Goal: Task Accomplishment & Management: Use online tool/utility

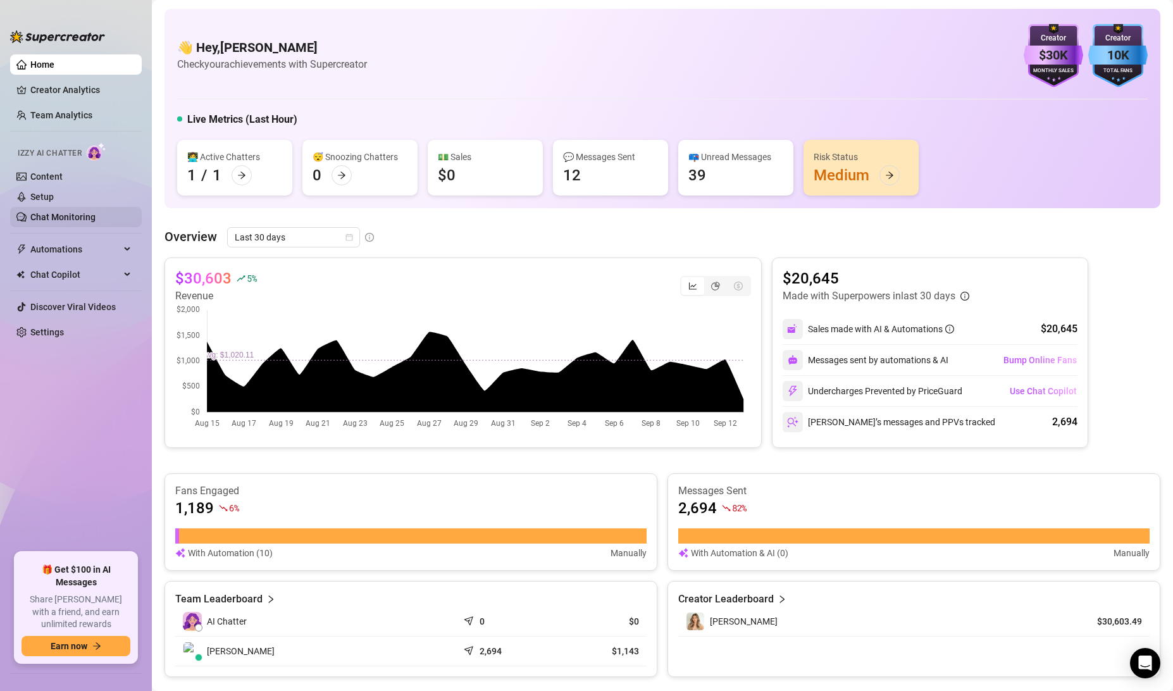
click at [61, 215] on link "Chat Monitoring" at bounding box center [62, 217] width 65 height 10
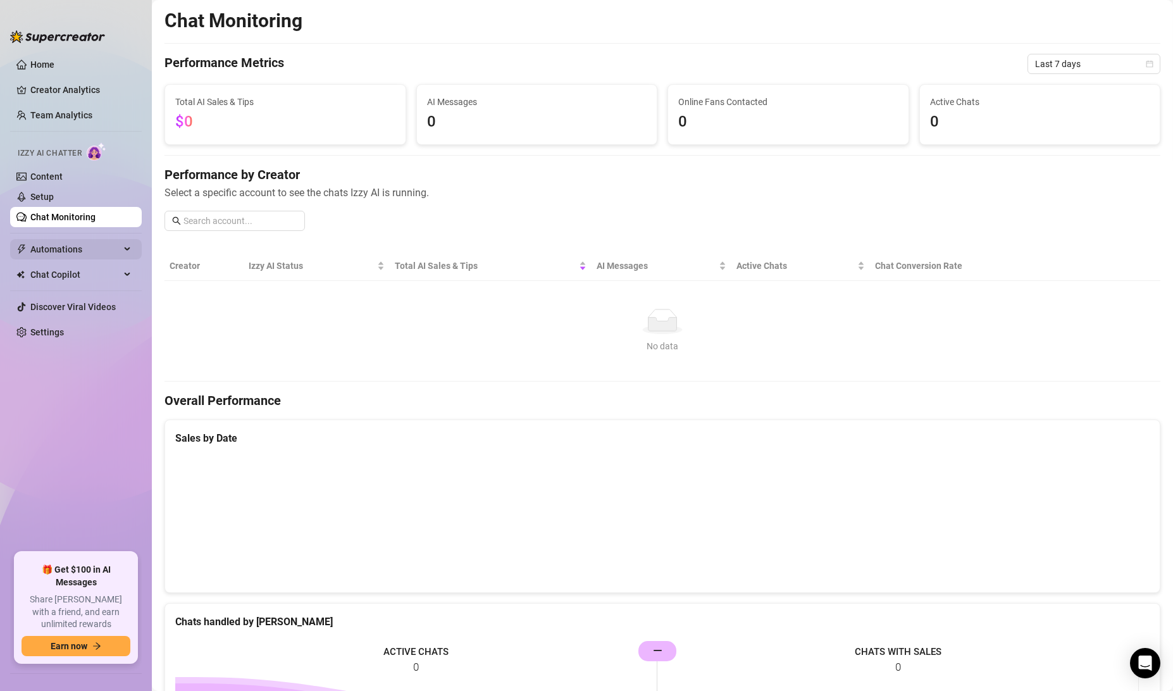
click at [125, 249] on icon at bounding box center [128, 249] width 6 height 0
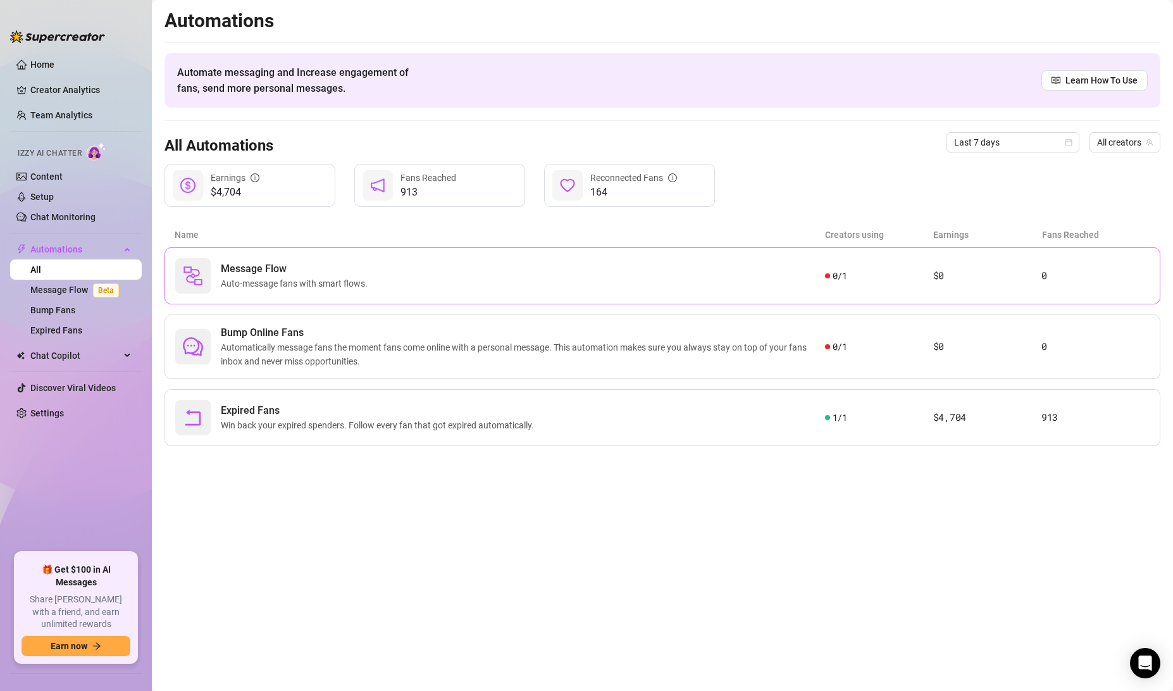
click at [262, 279] on span "Auto-message fans with smart flows." at bounding box center [297, 283] width 152 height 14
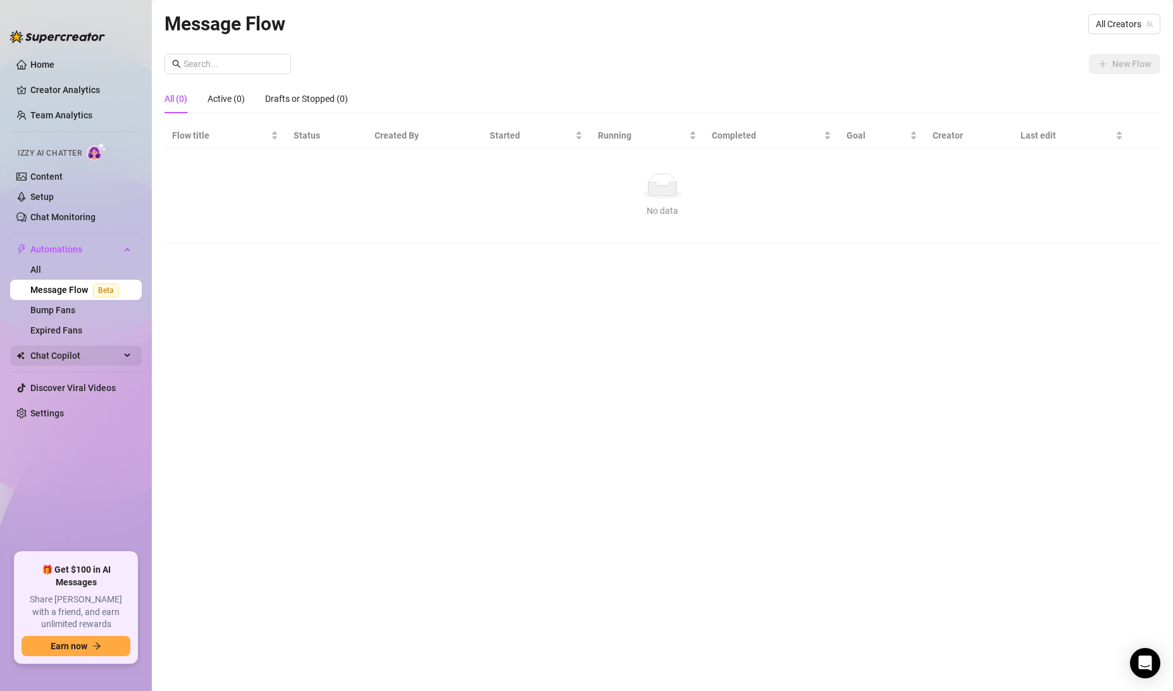
click at [115, 351] on span "Chat Copilot" at bounding box center [75, 355] width 90 height 20
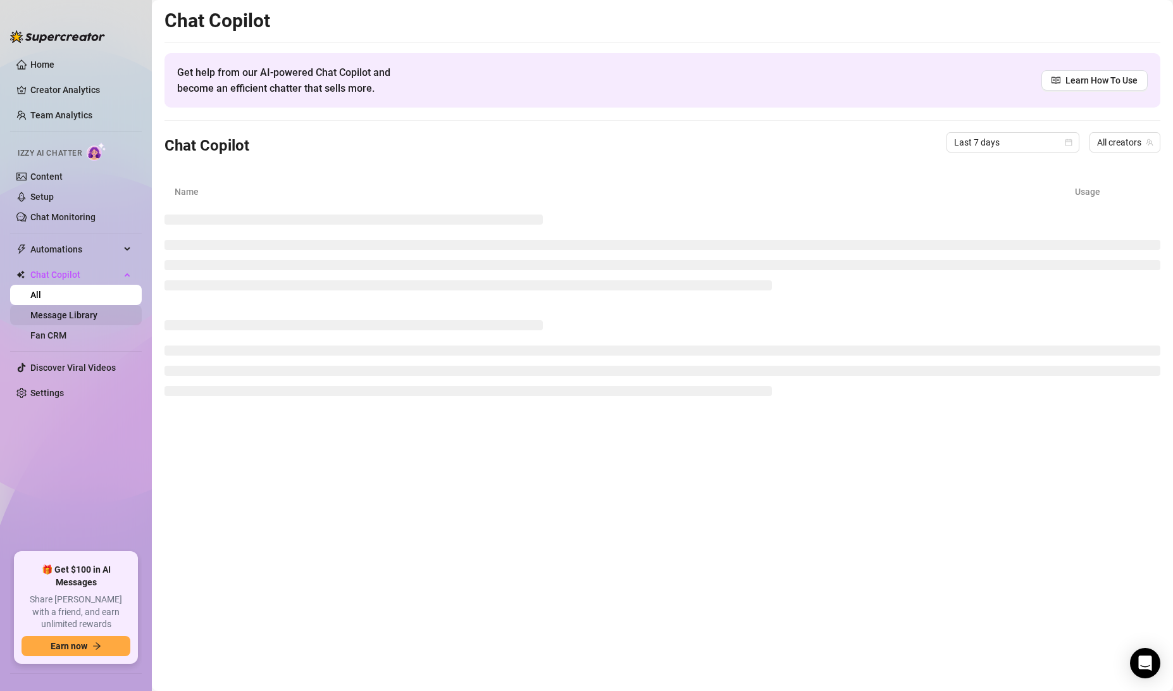
click at [58, 318] on link "Message Library" at bounding box center [63, 315] width 67 height 10
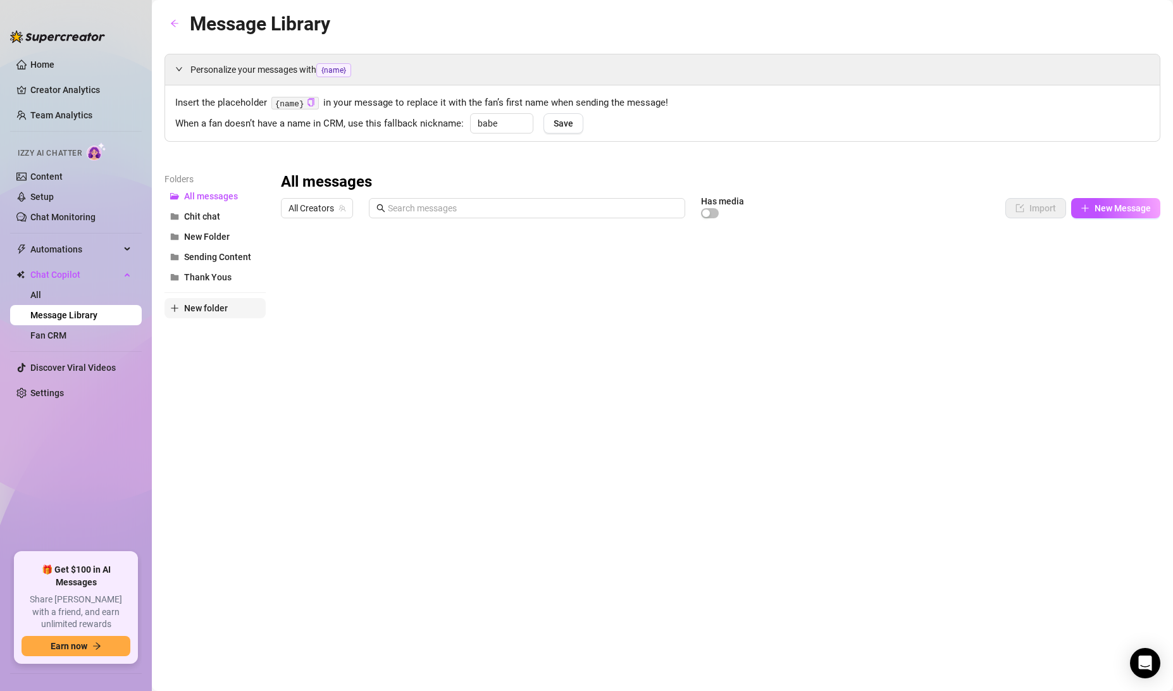
click at [177, 307] on icon "plus" at bounding box center [174, 307] width 7 height 1
click at [218, 298] on input "text" at bounding box center [214, 297] width 101 height 20
type input "P"
type input "My Start"
click at [207, 369] on div "Folders All messages Chit chat New Folder Sending Content Thank Yous My Start N…" at bounding box center [214, 339] width 101 height 334
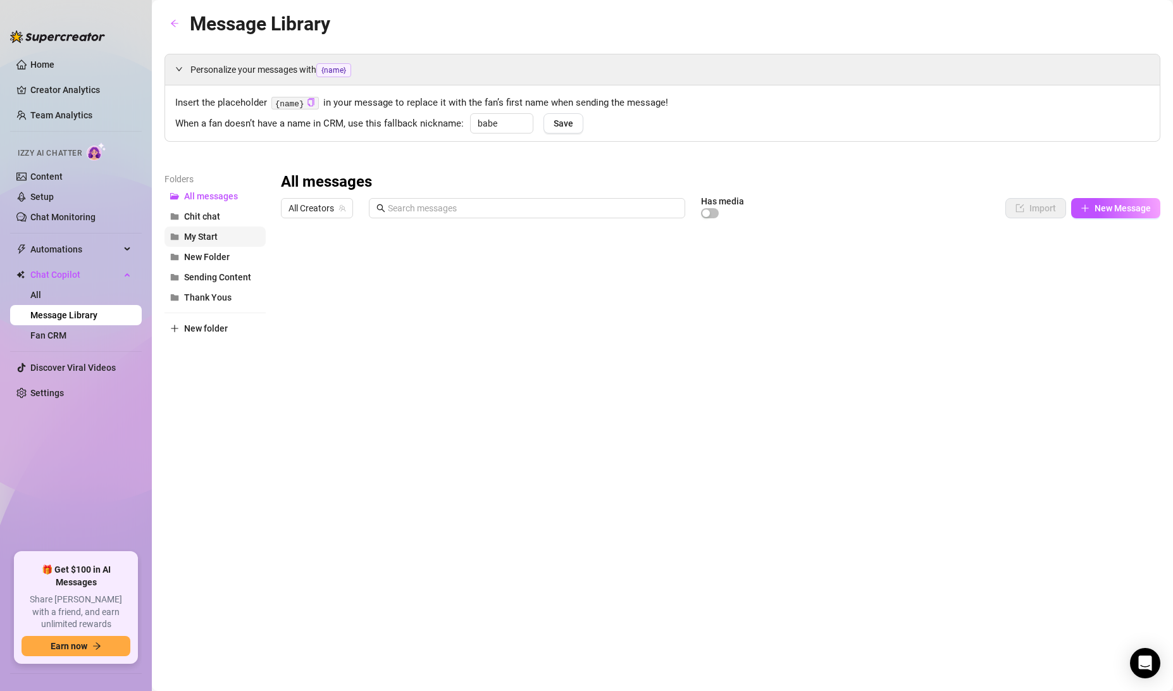
click at [216, 233] on span "My Start" at bounding box center [201, 237] width 34 height 10
click at [1137, 210] on span "New Message" at bounding box center [1123, 208] width 56 height 10
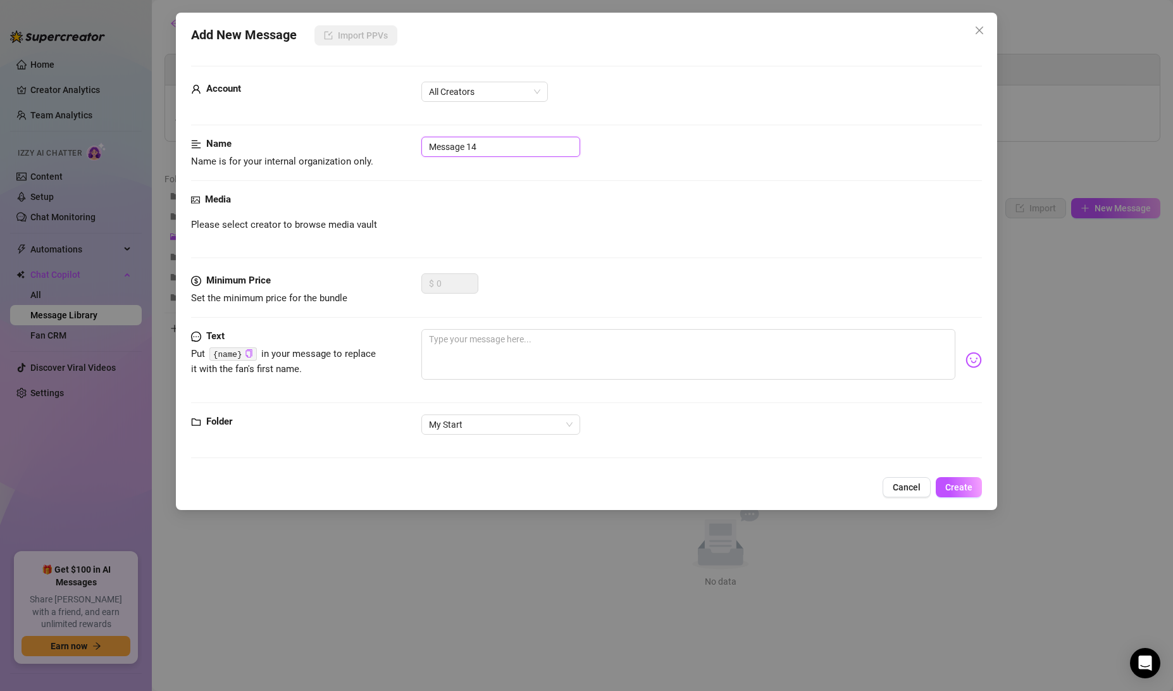
click at [506, 144] on input "Message 14" at bounding box center [500, 147] width 159 height 20
drag, startPoint x: 503, startPoint y: 144, endPoint x: 404, endPoint y: 154, distance: 99.2
click at [404, 154] on div "Name Name is for your internal organization only. Message 14" at bounding box center [586, 153] width 791 height 32
type input "My start"
click at [461, 343] on textarea at bounding box center [688, 354] width 534 height 51
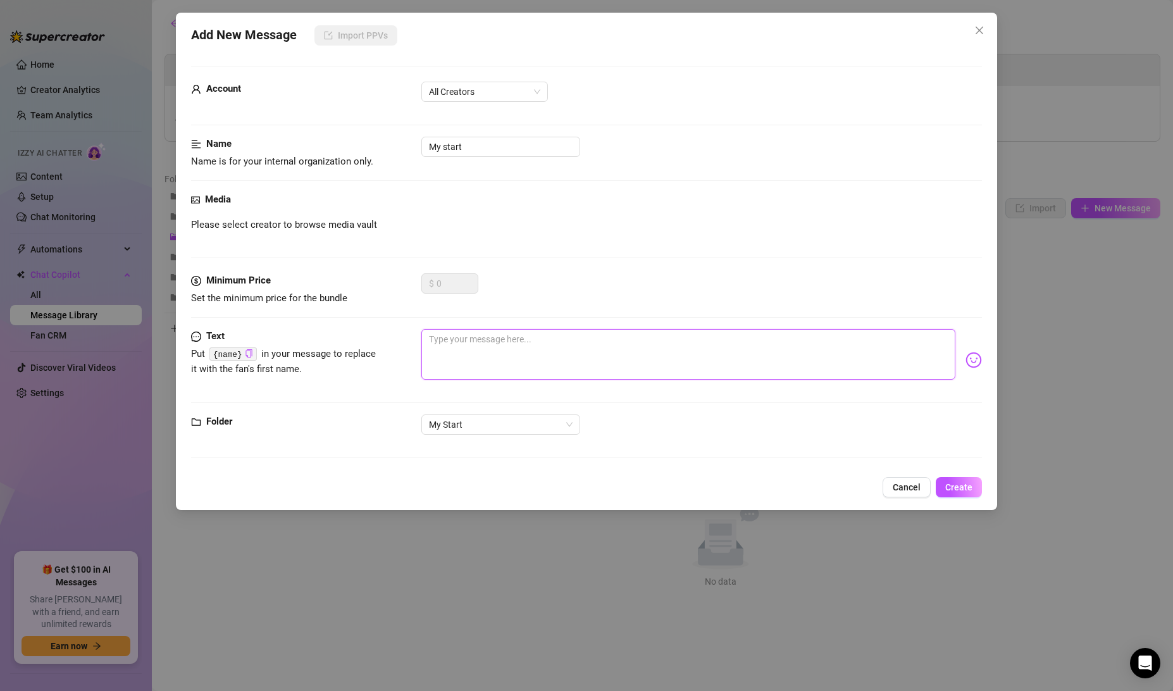
paste textarea "When I was modeling more I'd have photographers request it for my outfits and t…"
type textarea "When I was modeling more I'd have photographers request it for my outfits and t…"
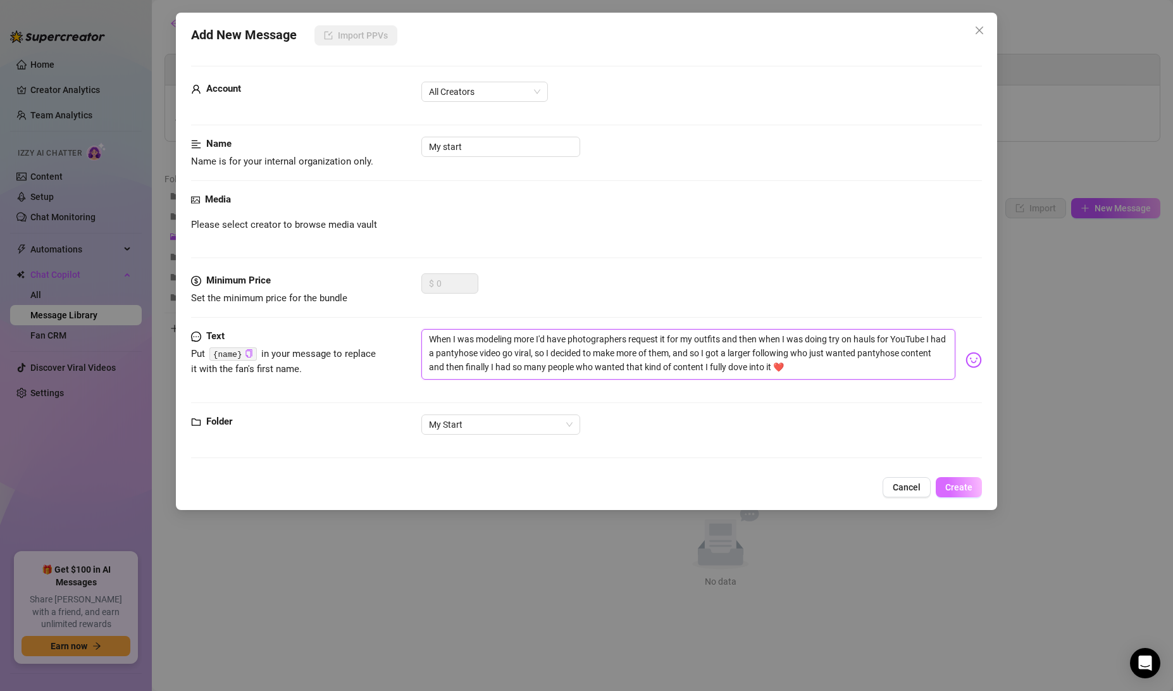
type textarea "When I was modeling more I'd have photographers request it for my outfits and t…"
click at [969, 482] on span "Create" at bounding box center [958, 487] width 27 height 10
